Goal: Information Seeking & Learning: Learn about a topic

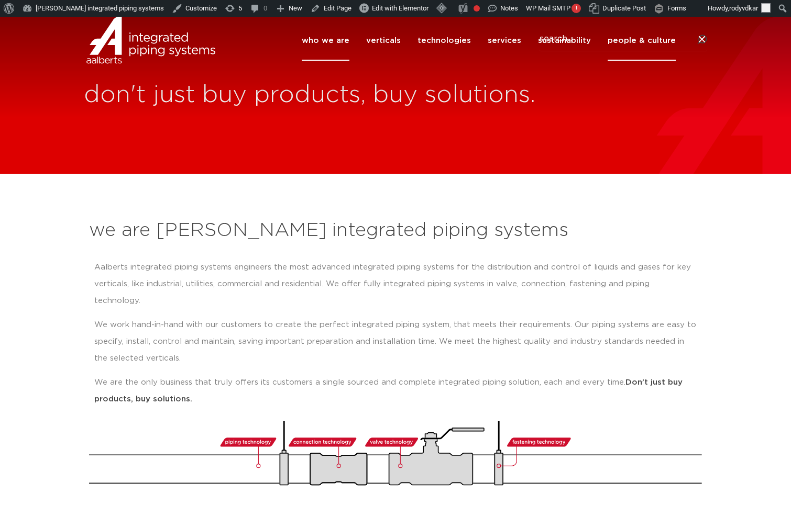
click at [621, 61] on link "people & culture" at bounding box center [641, 40] width 68 height 40
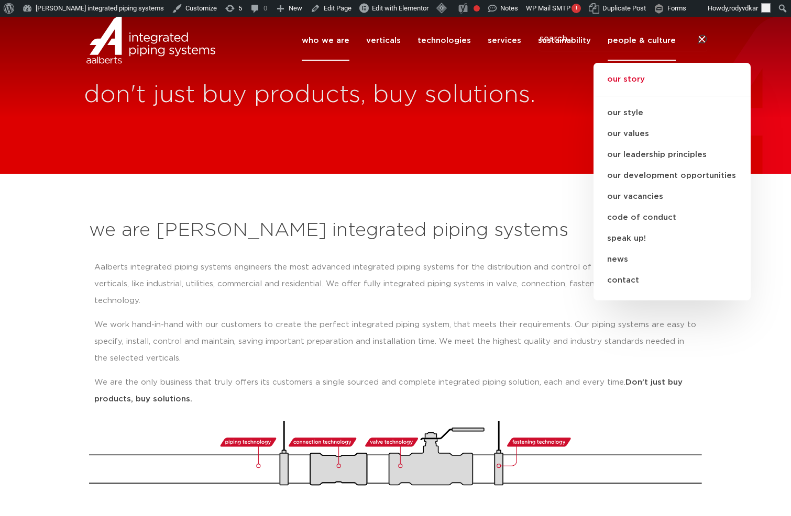
click at [632, 96] on link "our story" at bounding box center [671, 84] width 157 height 23
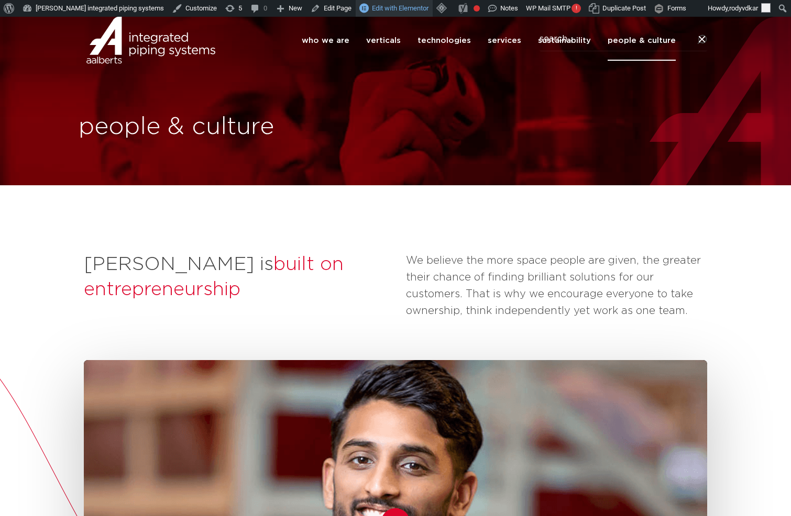
click at [384, 2] on link "Edit with Elementor" at bounding box center [393, 8] width 77 height 17
click at [374, 404] on video at bounding box center [395, 523] width 623 height 350
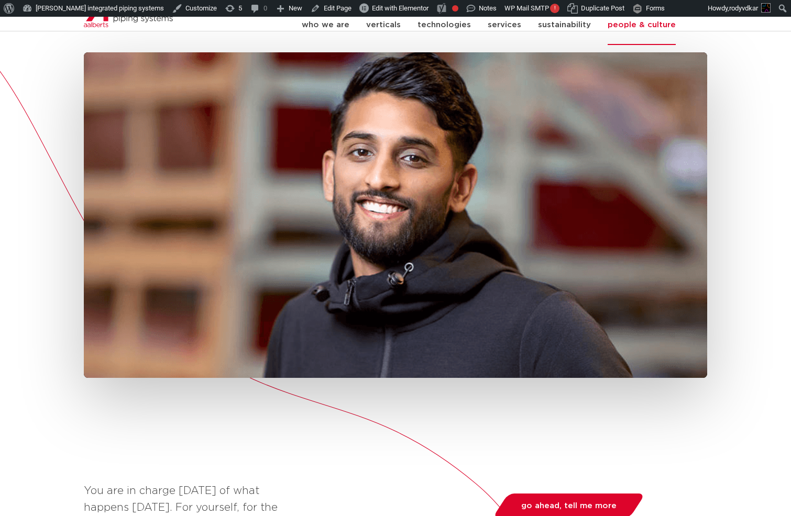
scroll to position [299, 0]
